Goal: Information Seeking & Learning: Learn about a topic

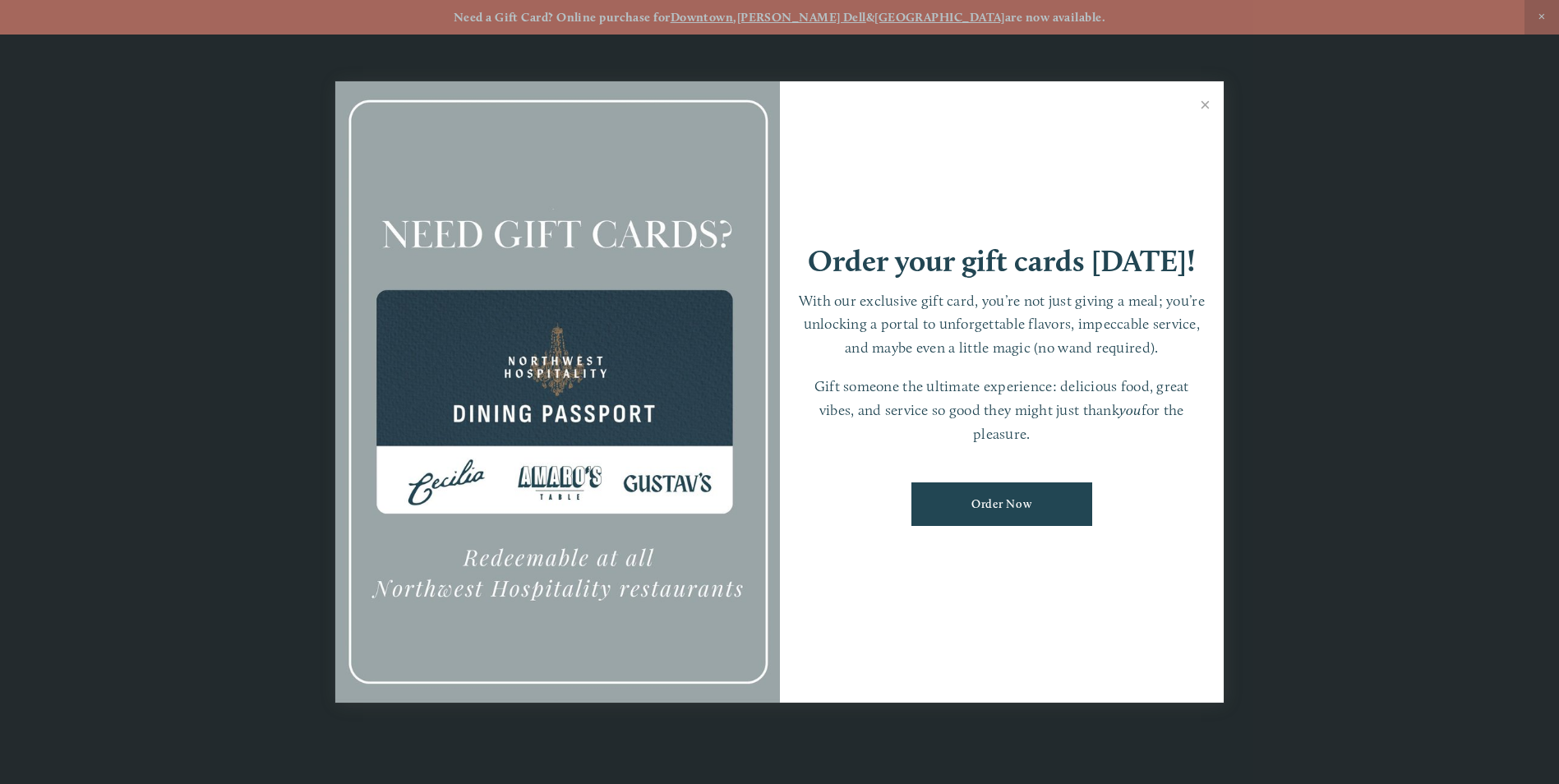
click at [1207, 107] on link "Close" at bounding box center [1205, 106] width 32 height 46
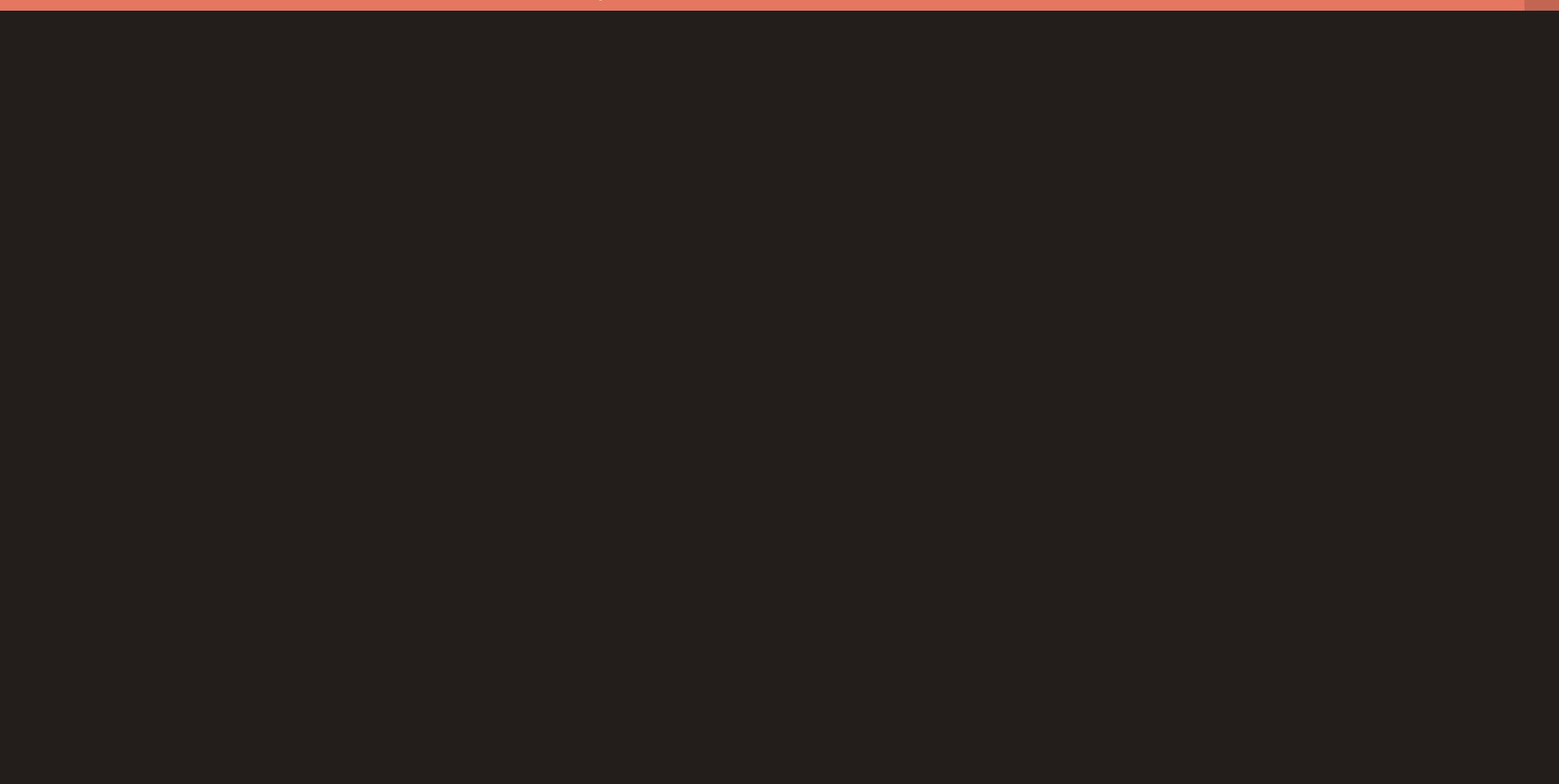
scroll to position [34, 0]
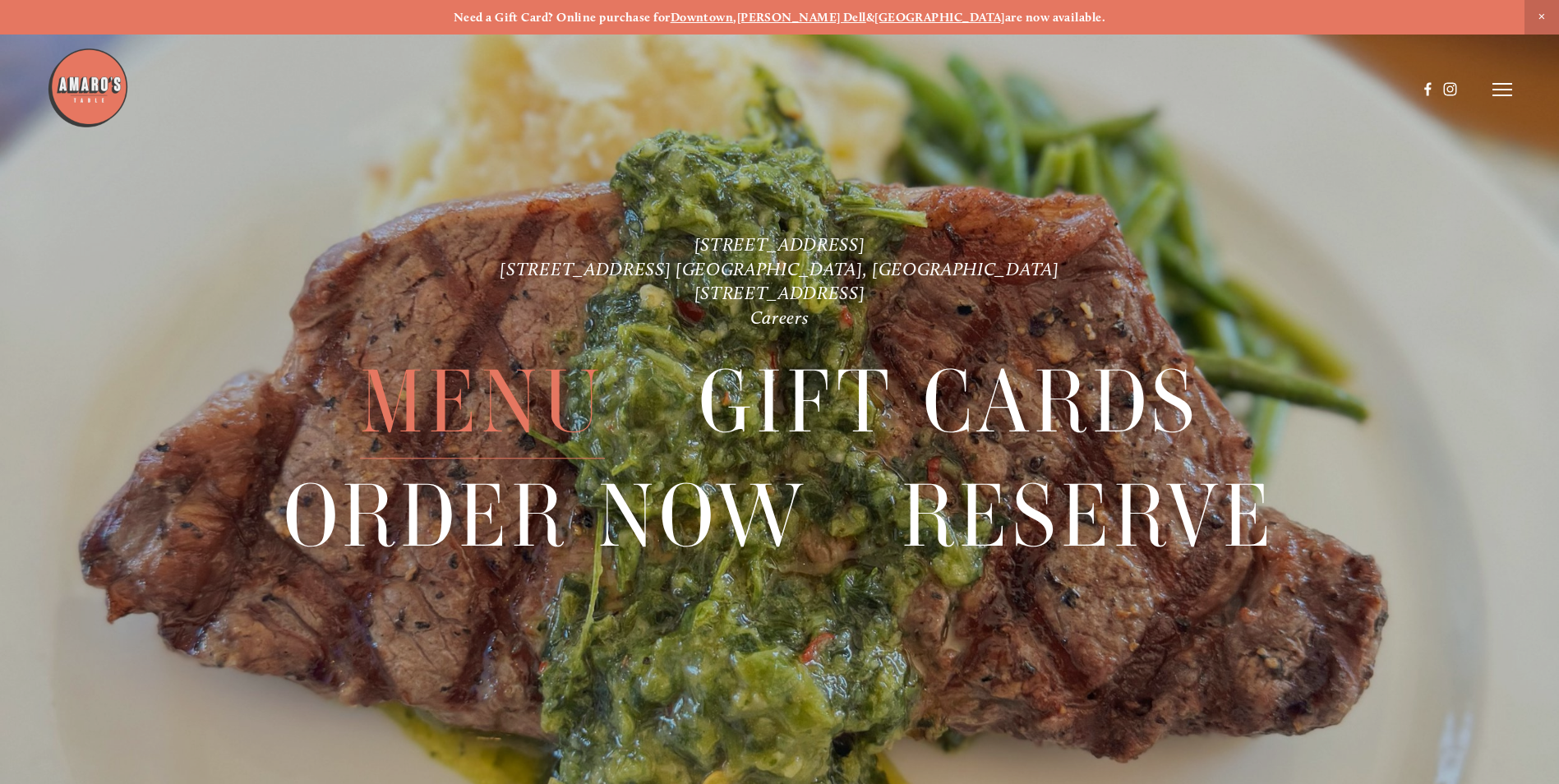
click at [459, 389] on span "Menu" at bounding box center [483, 401] width 245 height 112
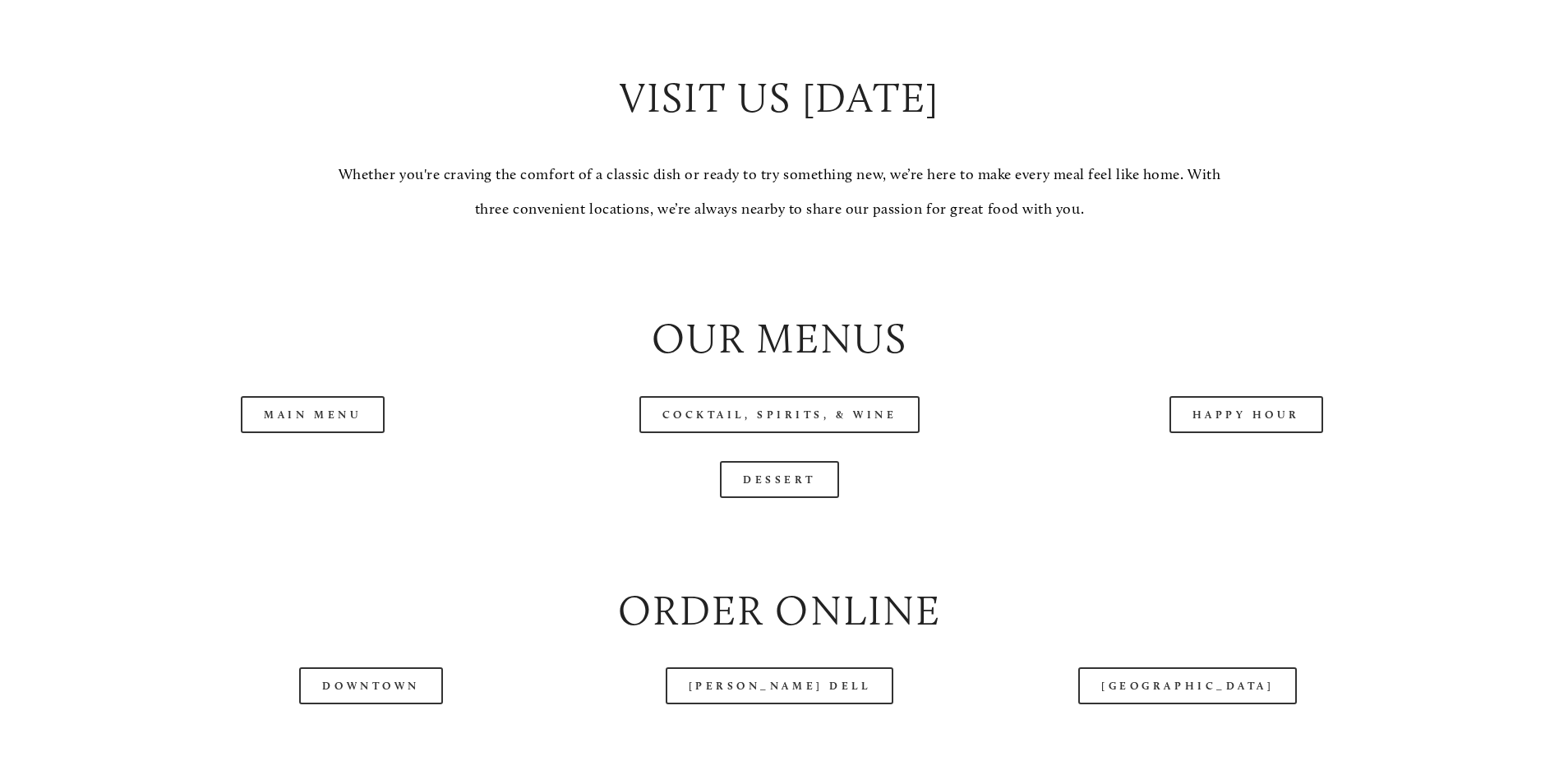
scroll to position [1643, 0]
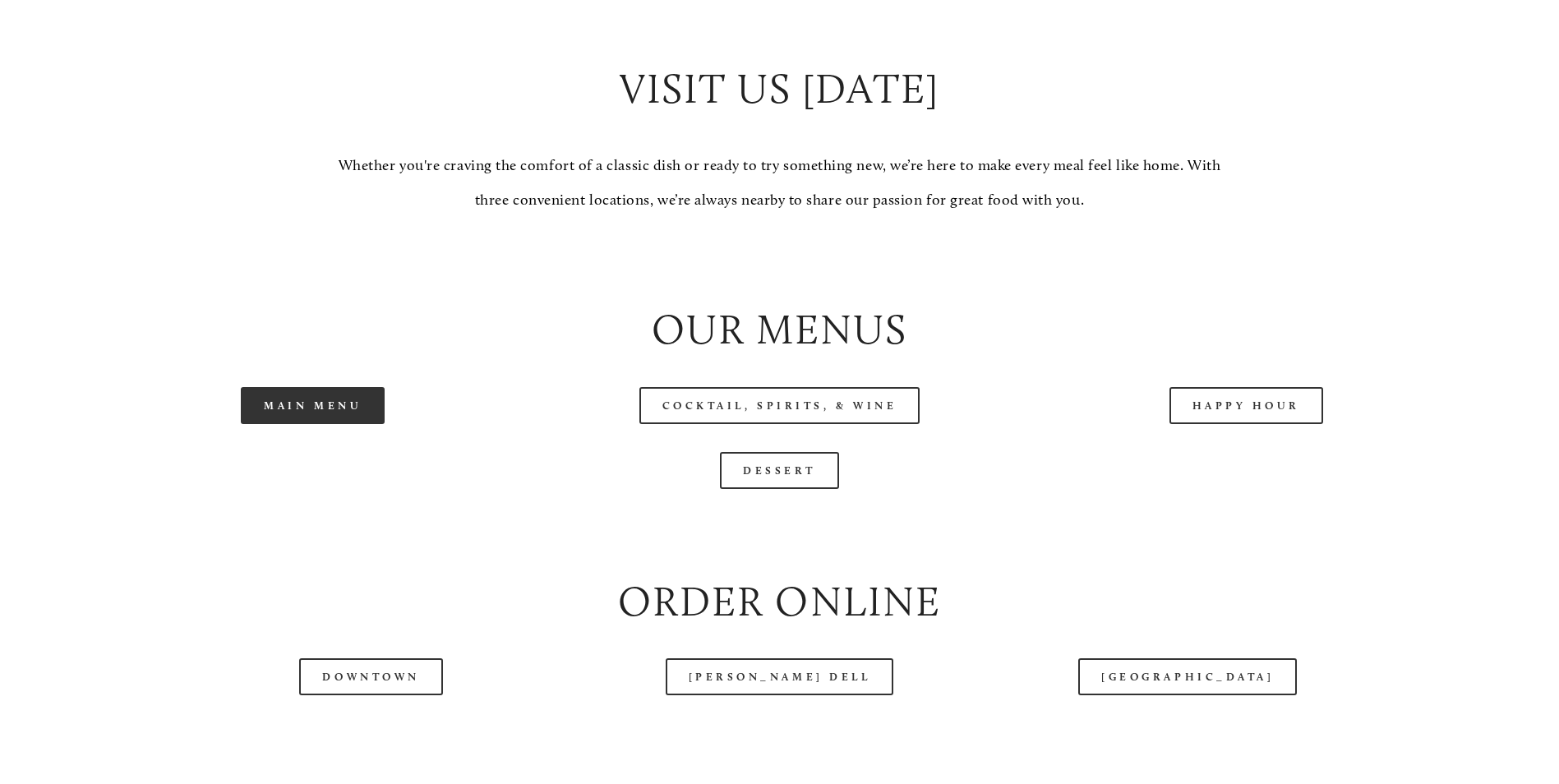
click at [320, 424] on link "Main Menu" at bounding box center [313, 405] width 144 height 37
